Goal: Navigation & Orientation: Find specific page/section

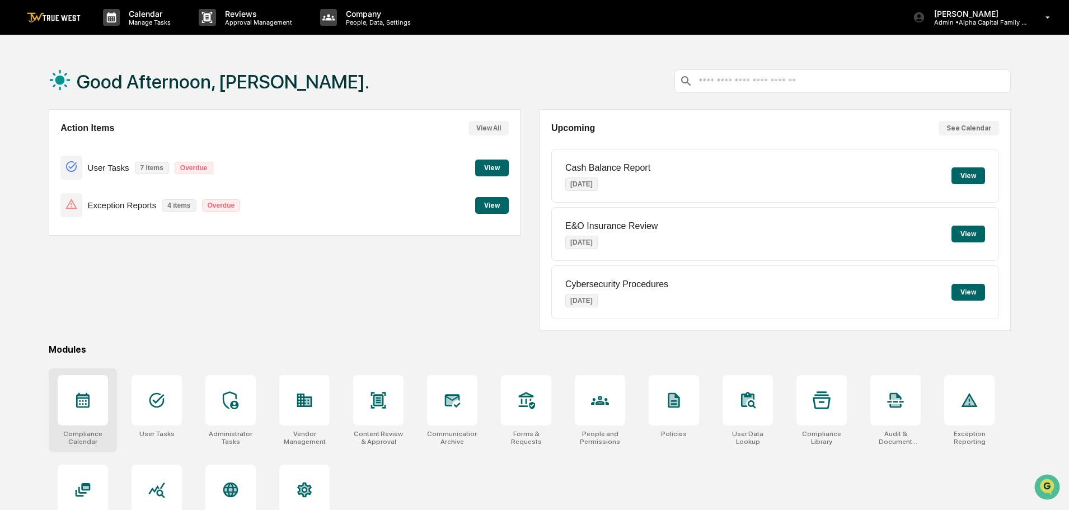
click at [85, 400] on icon at bounding box center [83, 400] width 18 height 18
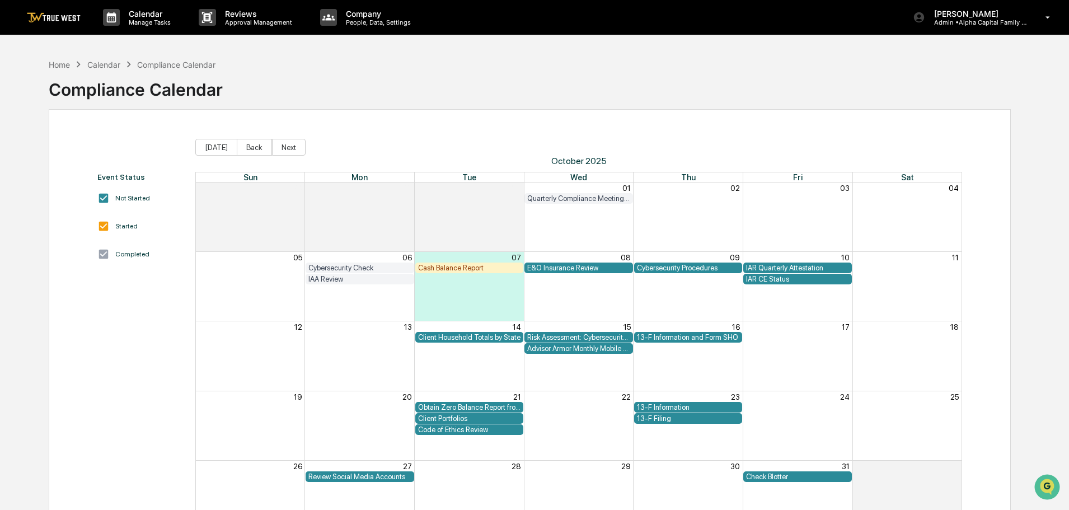
click at [354, 268] on div "Cybersecurity Check" at bounding box center [359, 268] width 103 height 8
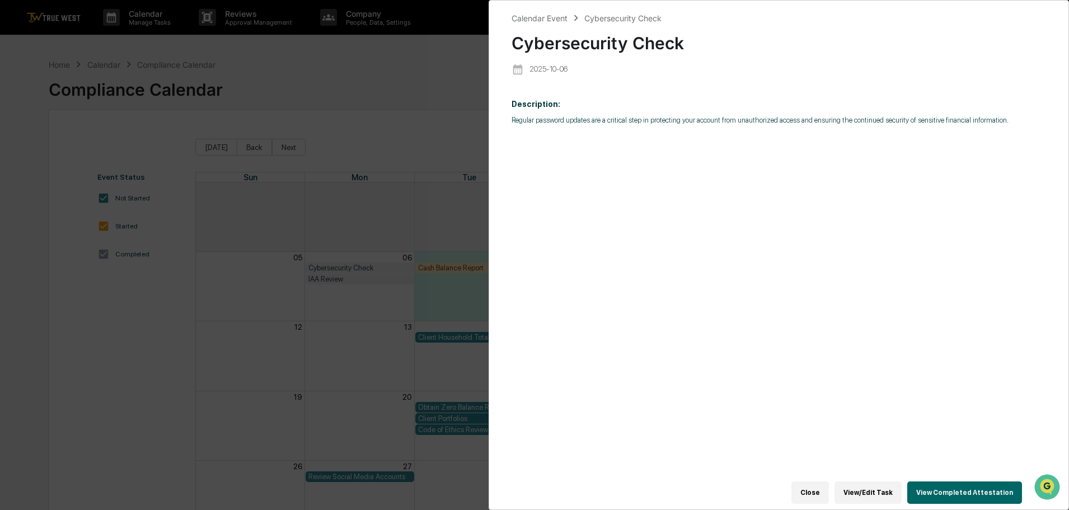
click at [956, 482] on button "View Completed Attestation" at bounding box center [964, 492] width 115 height 22
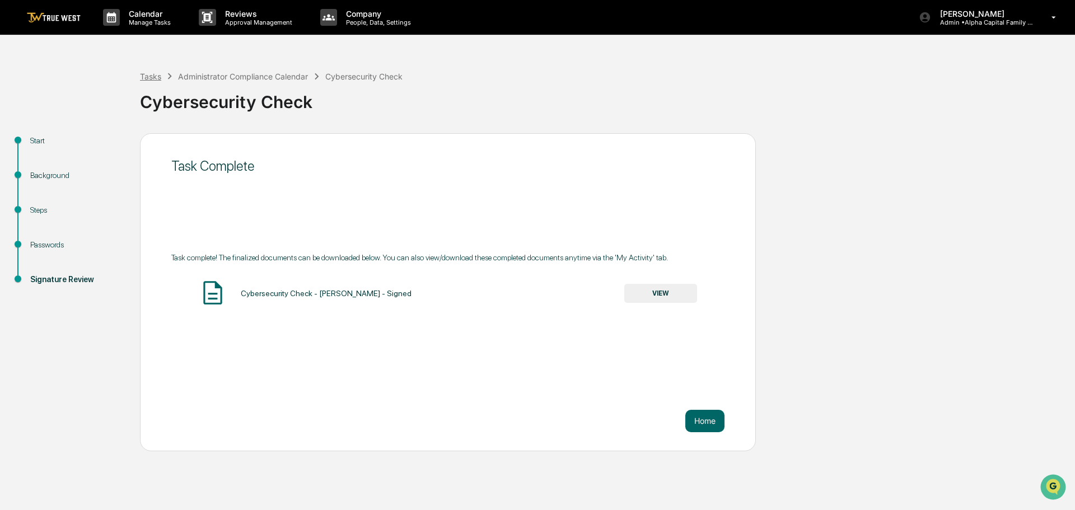
click at [155, 77] on div "Tasks" at bounding box center [150, 77] width 21 height 10
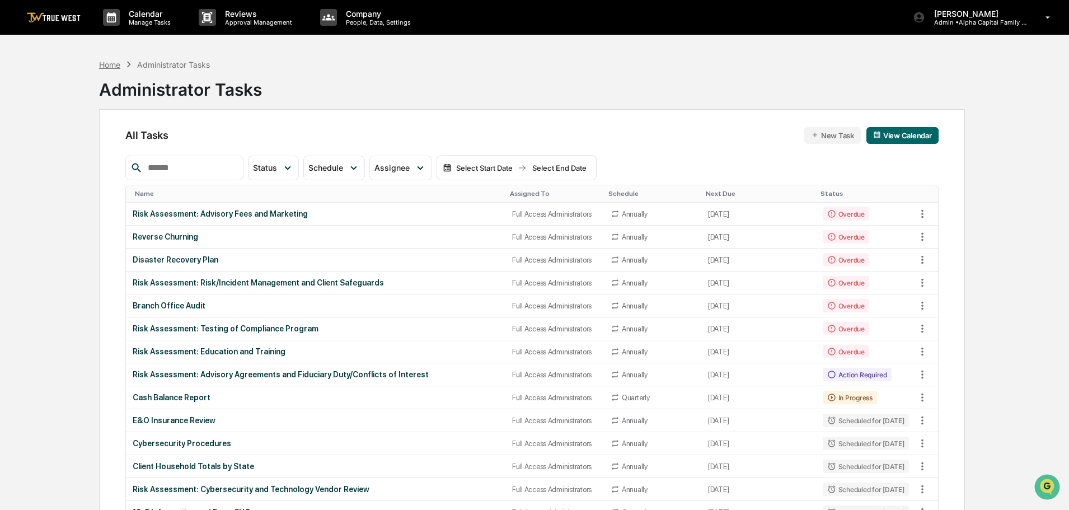
click at [104, 61] on div "Home" at bounding box center [109, 65] width 21 height 10
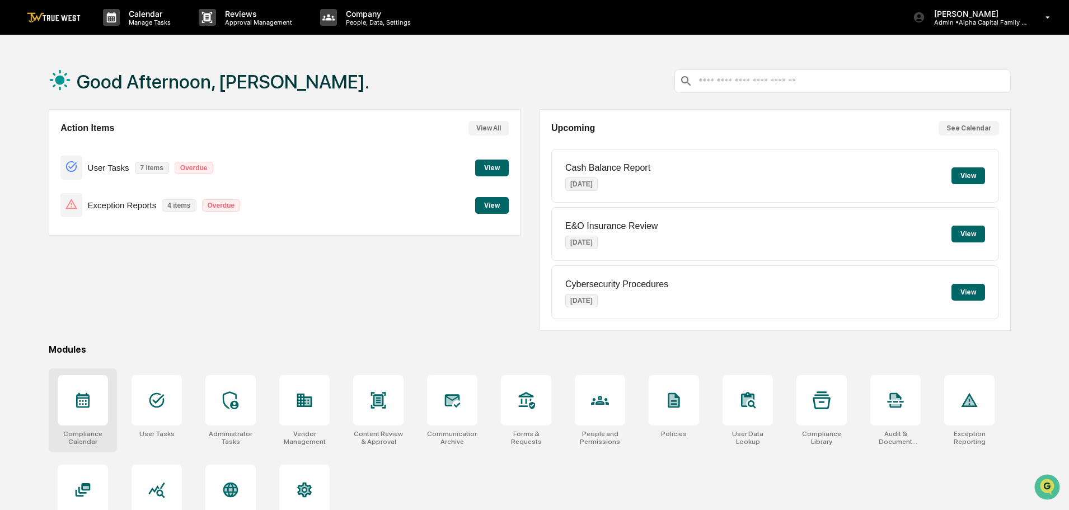
click at [78, 400] on icon at bounding box center [83, 400] width 18 height 18
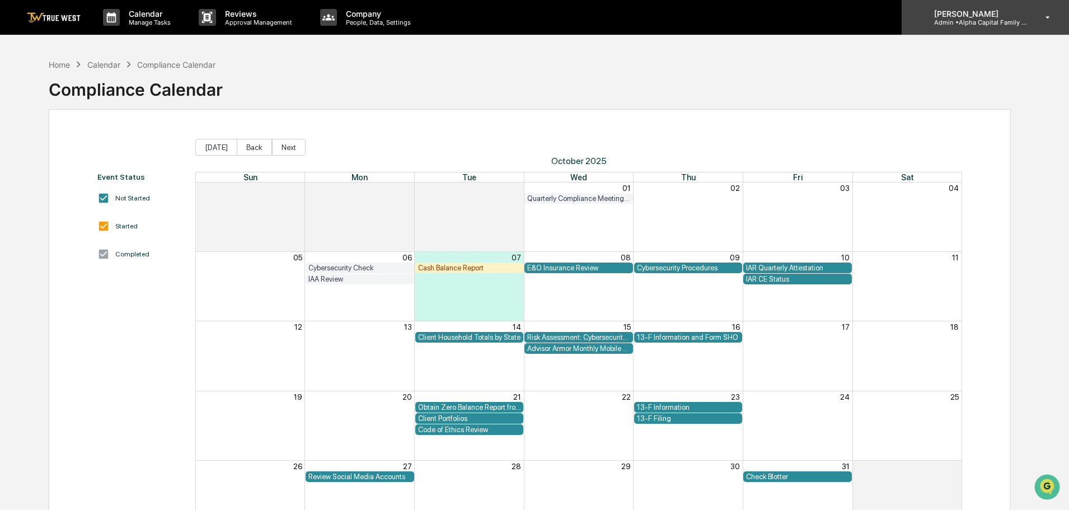
click at [974, 23] on p "Admin • Alpha Capital Family Office" at bounding box center [977, 22] width 104 height 8
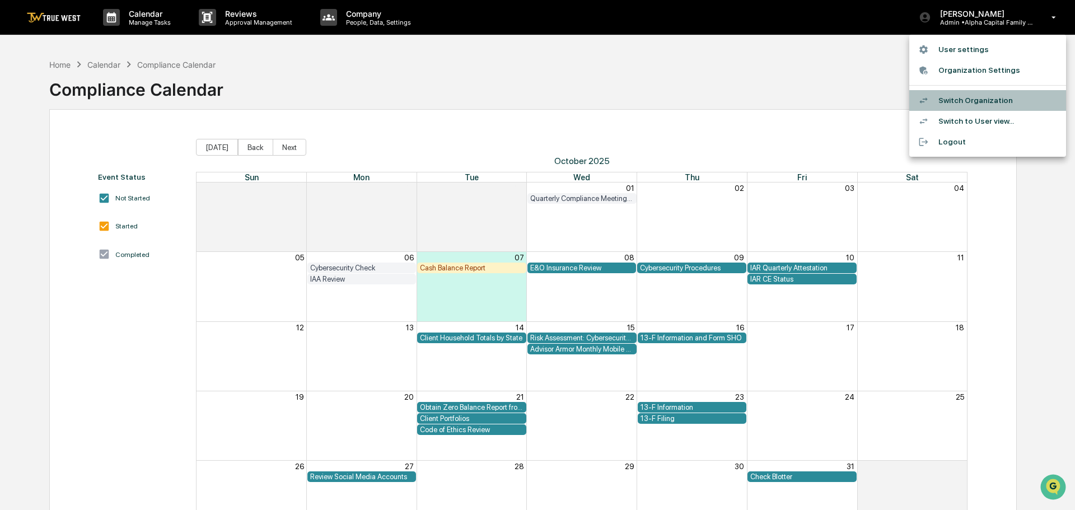
click at [968, 101] on li "Switch Organization" at bounding box center [987, 100] width 157 height 21
